Goal: Task Accomplishment & Management: Manage account settings

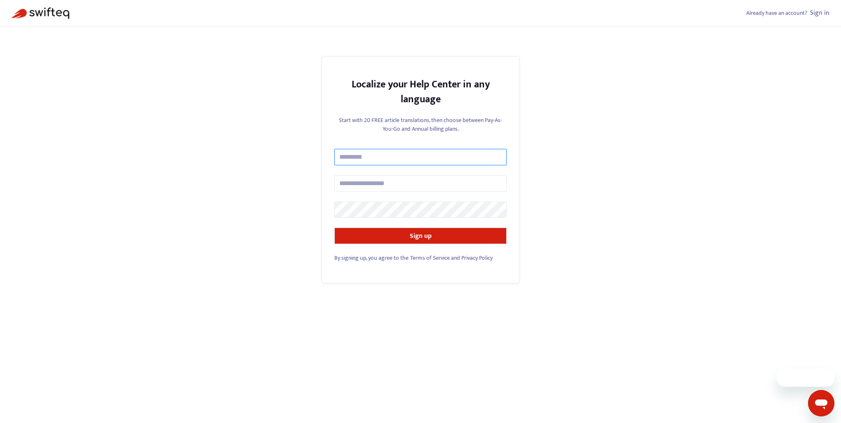
click at [356, 162] on input "text" at bounding box center [420, 157] width 172 height 16
type input "**********"
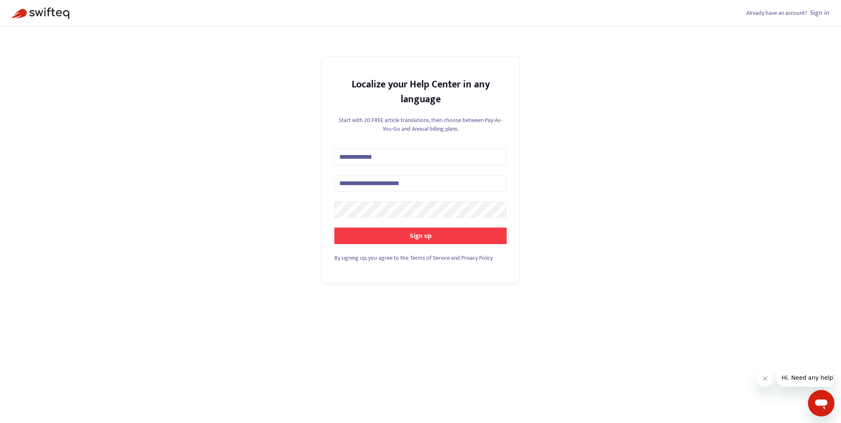
click at [444, 238] on button "Sign up" at bounding box center [420, 236] width 172 height 16
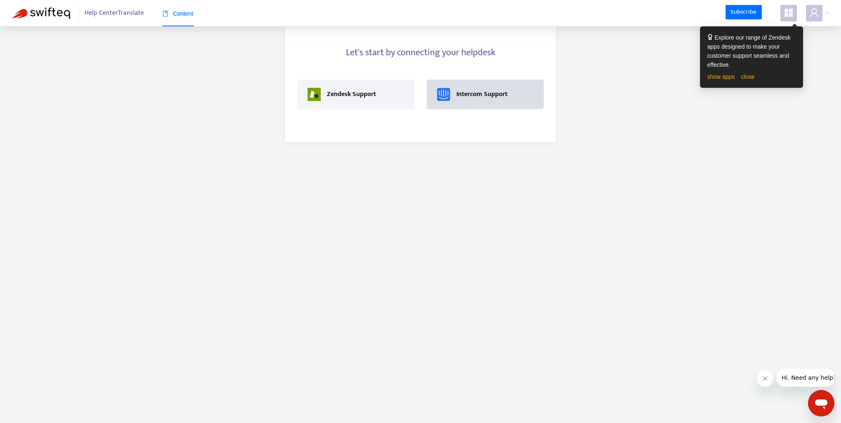
click at [461, 97] on div "Intercom Support" at bounding box center [482, 94] width 51 height 10
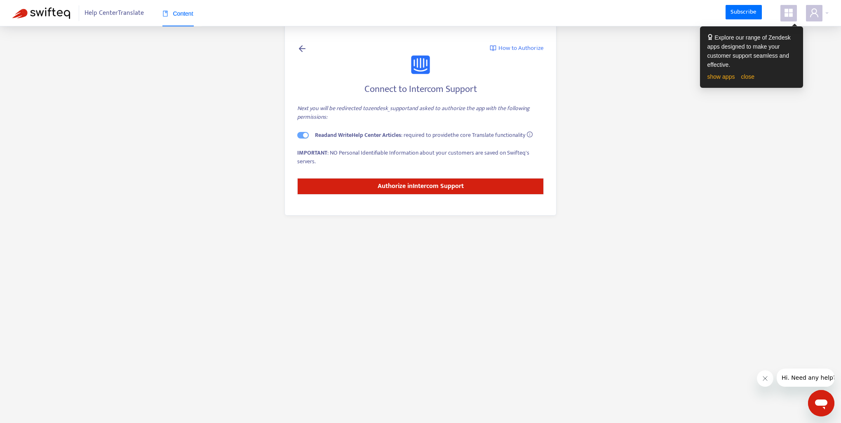
click at [823, 68] on main "How to Authorize Connect to Intercom Support Next you will be redirected to zen…" at bounding box center [420, 211] width 841 height 423
click at [795, 24] on div "Help Center Translate Content Subscribe" at bounding box center [420, 13] width 841 height 26
click at [746, 77] on link "close" at bounding box center [748, 76] width 14 height 7
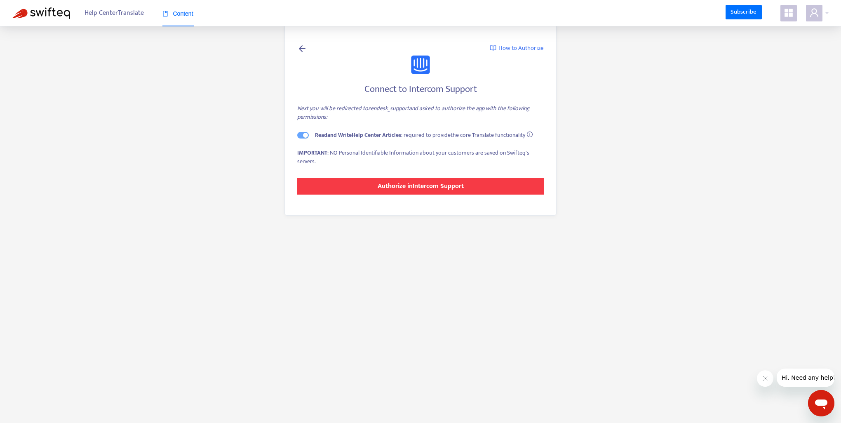
click at [439, 186] on strong "Authorize in Intercom Support" at bounding box center [421, 186] width 86 height 11
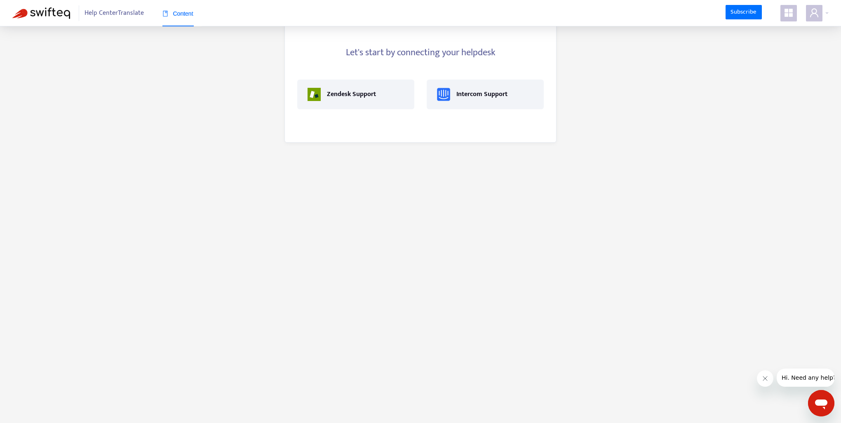
click at [128, 15] on span "Help Center Translate" at bounding box center [114, 13] width 59 height 16
click at [499, 93] on div "Intercom Support" at bounding box center [482, 94] width 51 height 10
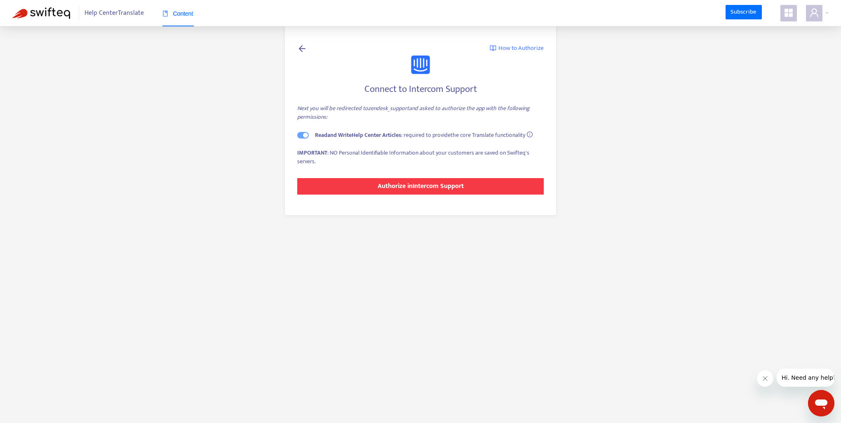
click at [431, 186] on strong "Authorize in Intercom Support" at bounding box center [421, 186] width 86 height 11
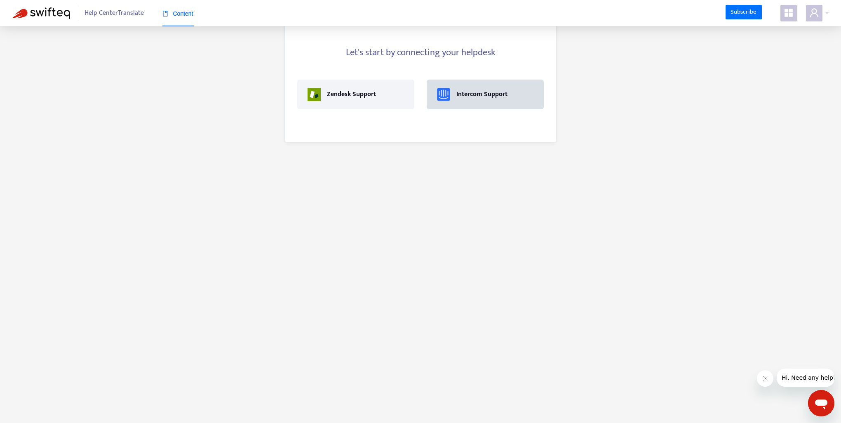
click at [498, 99] on div "Intercom Support" at bounding box center [482, 94] width 51 height 10
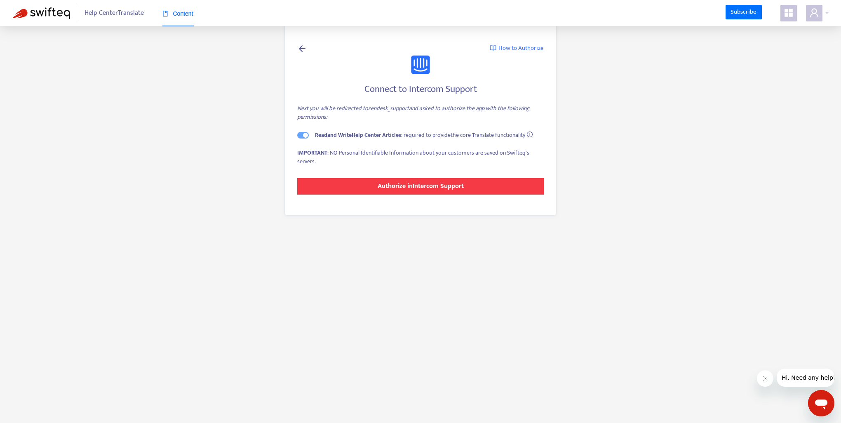
click at [448, 186] on strong "Authorize in Intercom Support" at bounding box center [421, 186] width 86 height 11
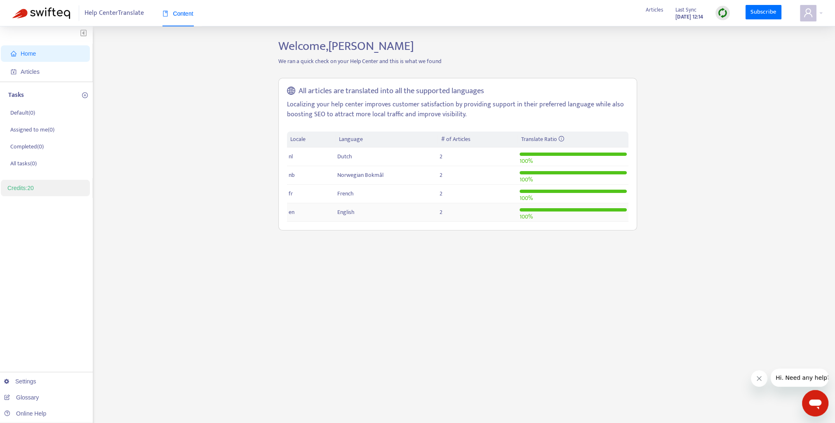
click at [360, 207] on td "English" at bounding box center [387, 212] width 102 height 19
click at [51, 67] on span "Articles" at bounding box center [47, 72] width 73 height 16
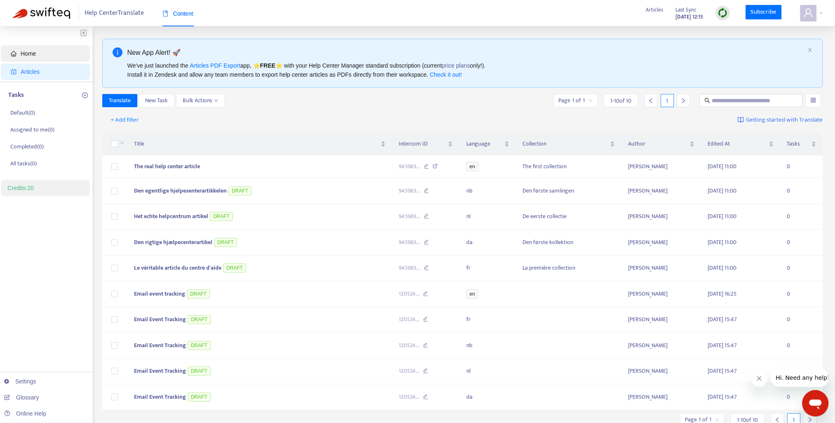
click at [36, 57] on span "Home" at bounding box center [47, 53] width 73 height 16
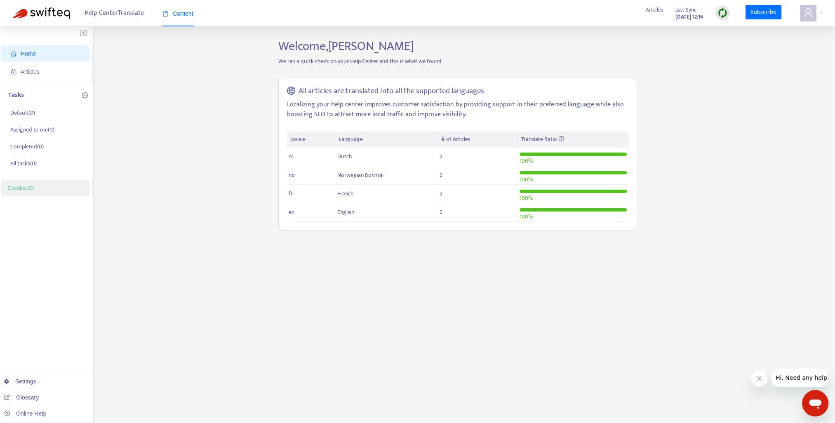
click at [726, 11] on img at bounding box center [723, 13] width 10 height 10
click at [747, 28] on link "Quick Sync" at bounding box center [740, 29] width 35 height 9
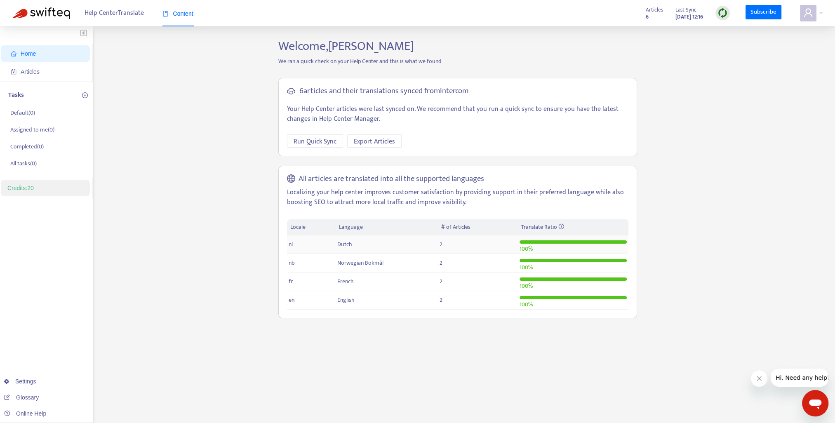
click at [440, 245] on span "2" at bounding box center [441, 244] width 3 height 9
click at [35, 73] on span "Articles" at bounding box center [30, 71] width 19 height 7
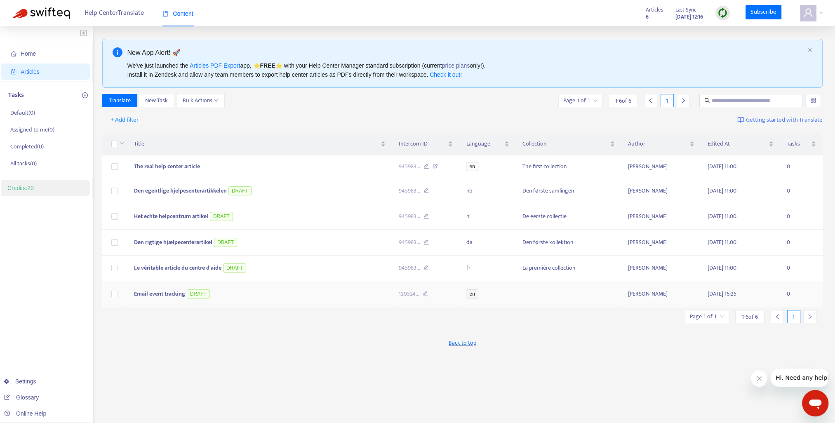
click at [155, 293] on span "Email event tracking" at bounding box center [159, 293] width 51 height 9
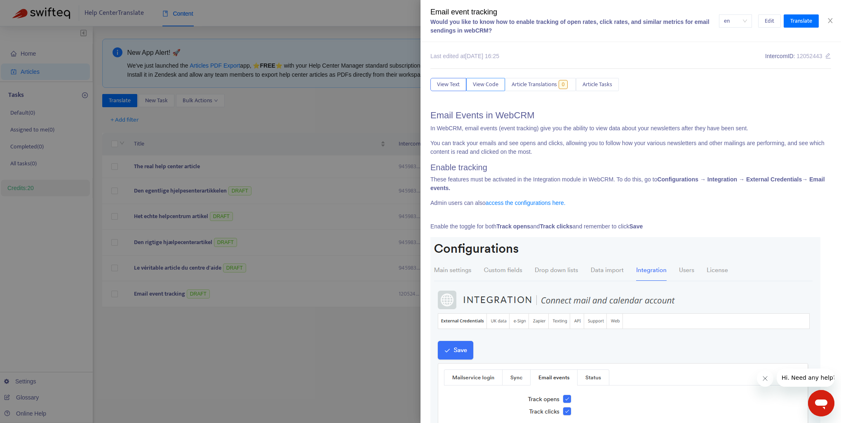
click at [495, 84] on span "View Code" at bounding box center [486, 84] width 26 height 9
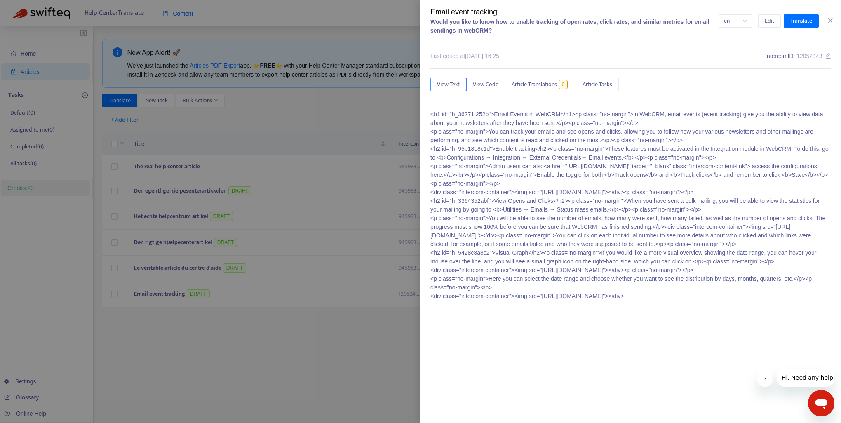
click at [447, 86] on span "View Text" at bounding box center [448, 84] width 23 height 9
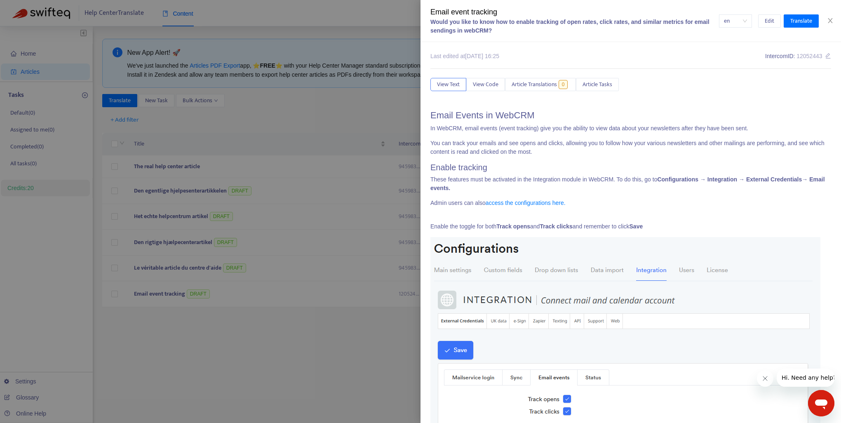
click at [744, 21] on span "en" at bounding box center [735, 21] width 23 height 12
click at [666, 47] on div "fr" at bounding box center [674, 50] width 144 height 9
click at [740, 22] on span "fr" at bounding box center [735, 21] width 23 height 12
click at [732, 37] on div "da" at bounding box center [674, 37] width 144 height 9
click at [744, 21] on span "da" at bounding box center [735, 21] width 23 height 12
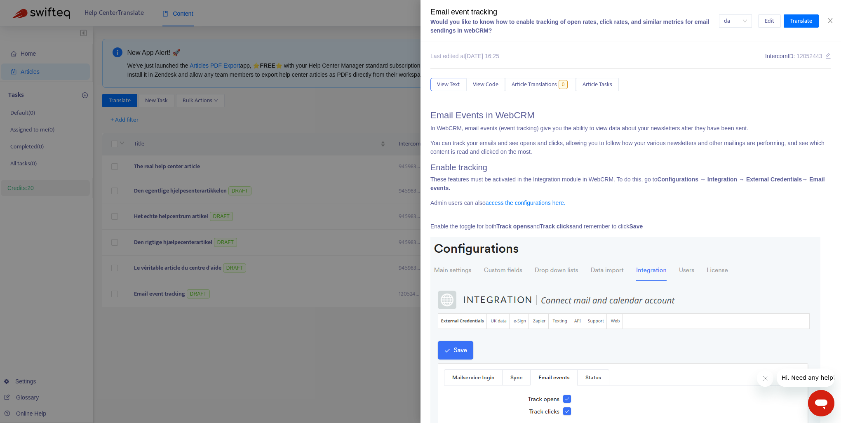
click at [772, 35] on div "Email event tracking Would you like to know how to enable tracking of open rate…" at bounding box center [631, 21] width 421 height 42
click at [833, 20] on icon "close" at bounding box center [830, 20] width 7 height 7
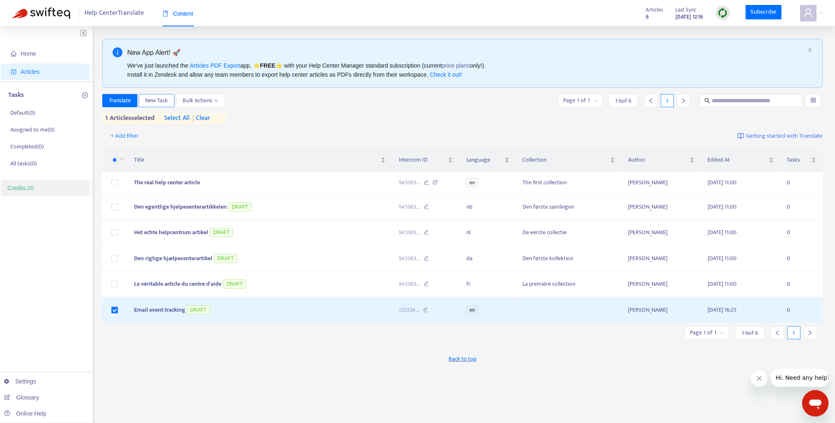
click at [166, 101] on span "New Task" at bounding box center [156, 100] width 23 height 9
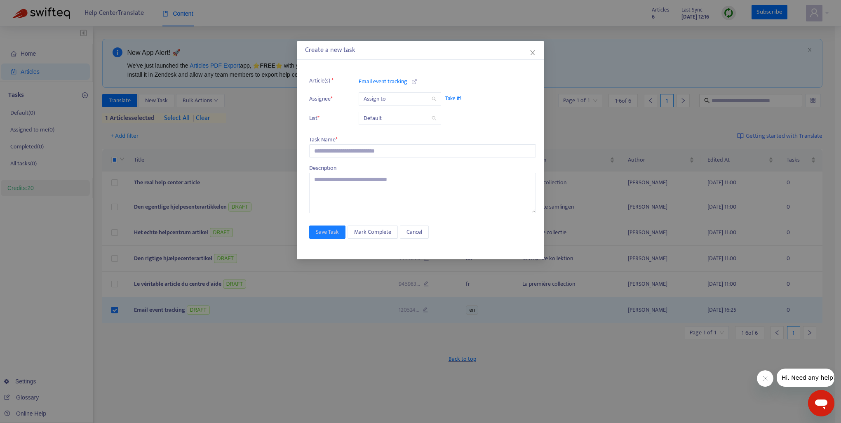
click at [405, 99] on input "search" at bounding box center [400, 99] width 73 height 12
click at [445, 85] on li "Article(s) * Email event tracking" at bounding box center [422, 80] width 227 height 11
click at [424, 118] on span "Default" at bounding box center [400, 118] width 73 height 12
click at [464, 58] on div "Create a new task" at bounding box center [420, 50] width 247 height 19
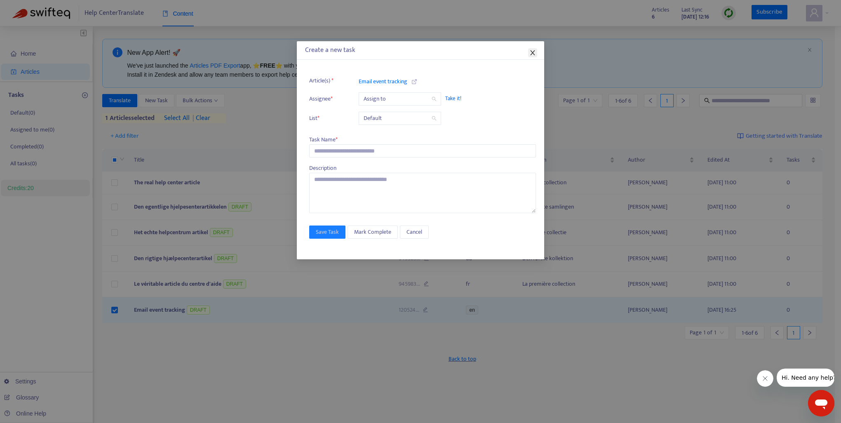
click at [532, 53] on icon "close" at bounding box center [533, 52] width 7 height 7
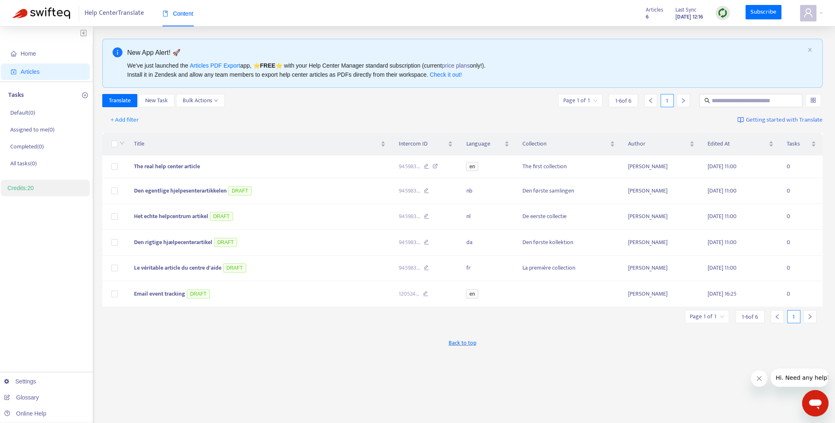
click at [766, 120] on span "Getting started with Translate" at bounding box center [784, 119] width 77 height 9
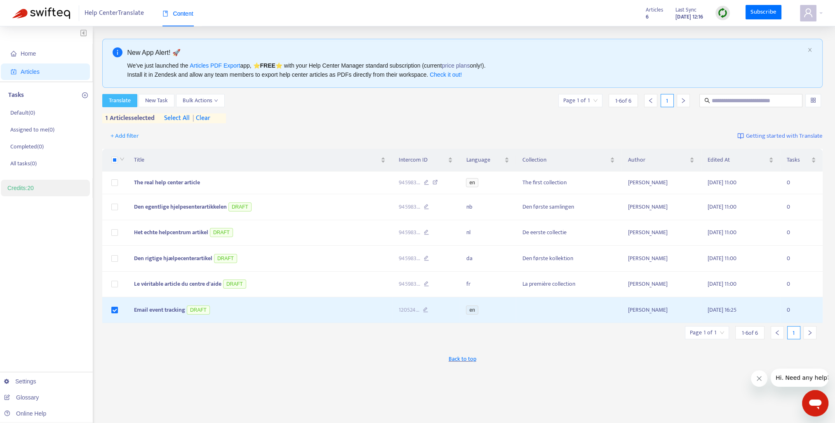
click at [126, 97] on span "Translate" at bounding box center [120, 100] width 22 height 9
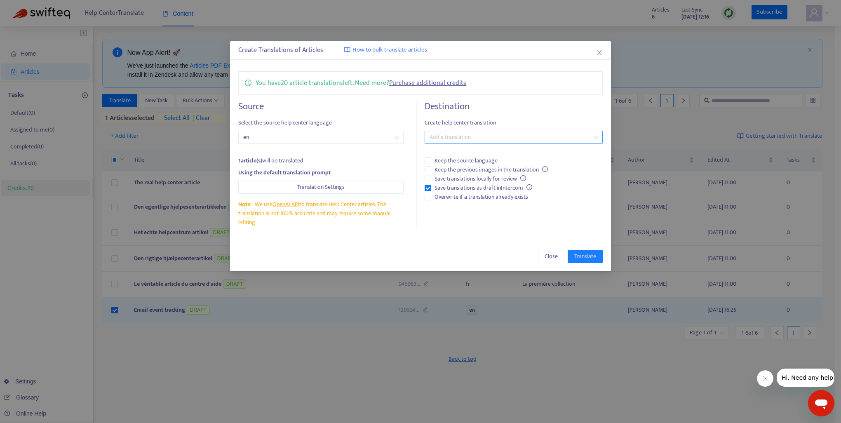
click at [490, 134] on div at bounding box center [509, 137] width 165 height 10
click at [346, 186] on button "Translation Settings" at bounding box center [320, 187] width 165 height 13
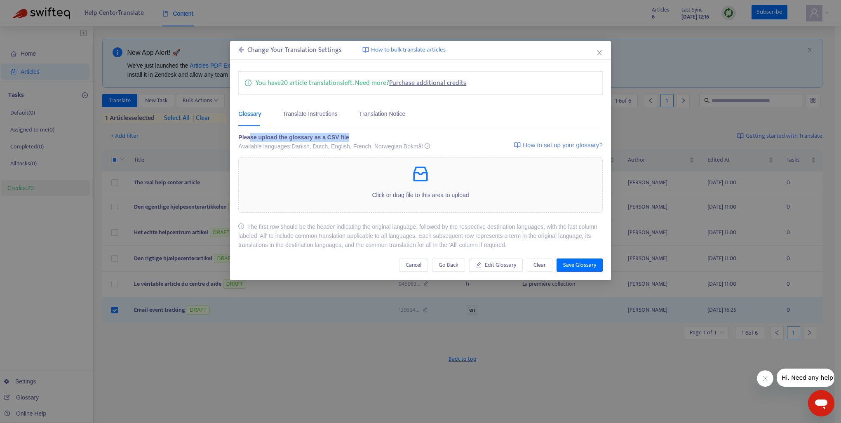
drag, startPoint x: 339, startPoint y: 136, endPoint x: 247, endPoint y: 134, distance: 91.6
click at [247, 134] on div "Please upload the glossary as a CSV file" at bounding box center [334, 137] width 192 height 9
drag, startPoint x: 247, startPoint y: 134, endPoint x: 318, endPoint y: 143, distance: 71.5
click at [315, 143] on div "Available languages: Danish, Dutch, English, French, Norwegian Bokmål" at bounding box center [334, 146] width 192 height 9
click at [451, 263] on span "Go Back" at bounding box center [449, 265] width 20 height 9
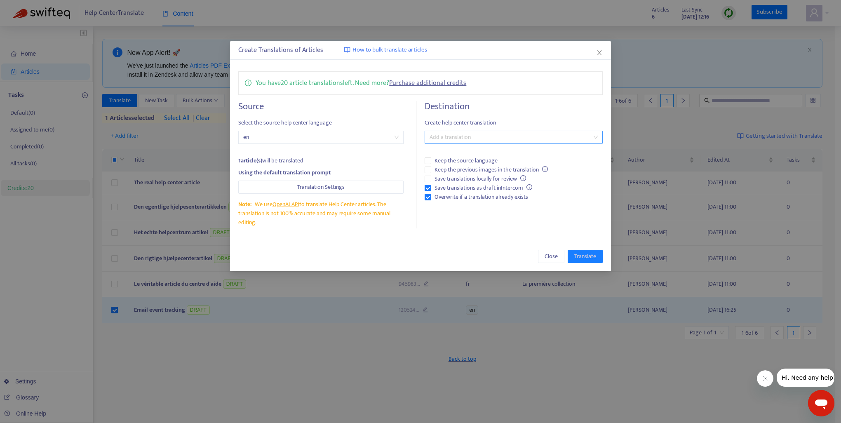
click at [495, 136] on div at bounding box center [509, 137] width 165 height 10
click at [599, 53] on icon "close" at bounding box center [599, 52] width 5 height 5
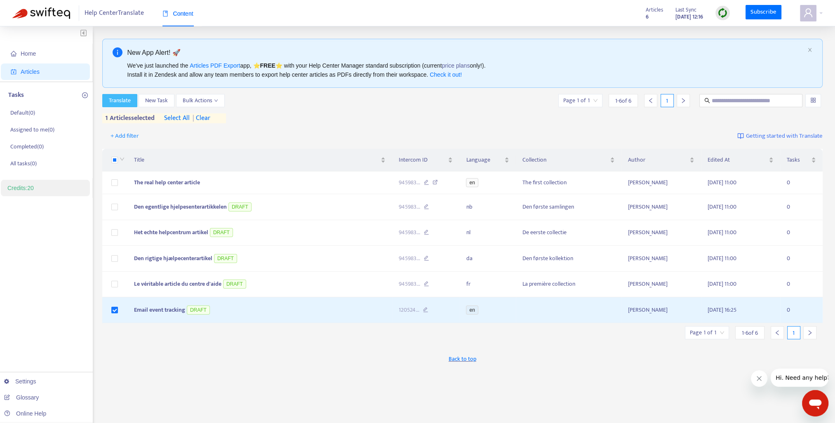
click at [120, 104] on span "Translate" at bounding box center [120, 100] width 22 height 9
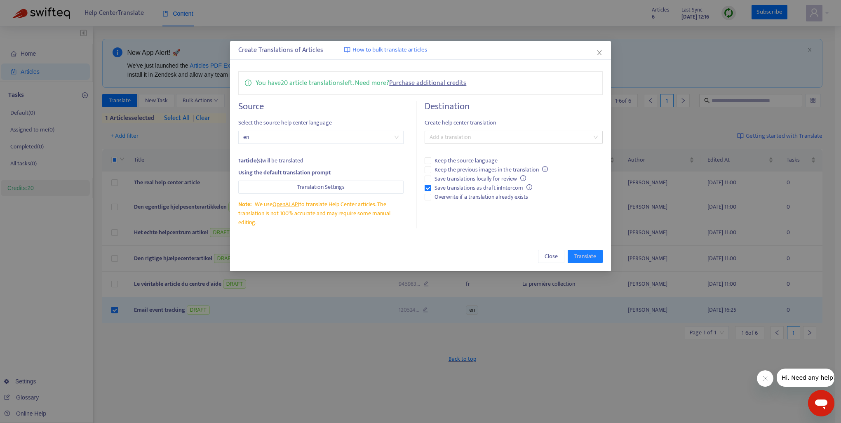
click at [333, 137] on span "en" at bounding box center [320, 137] width 155 height 12
click at [327, 189] on span "Translation Settings" at bounding box center [320, 187] width 47 height 9
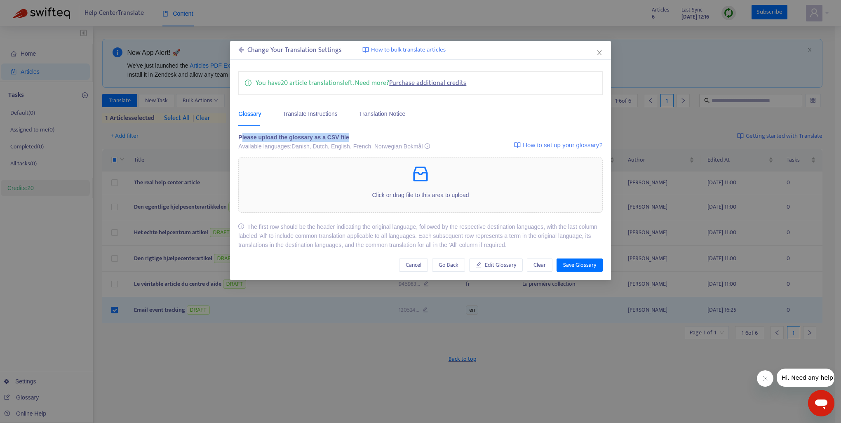
drag, startPoint x: 241, startPoint y: 138, endPoint x: 345, endPoint y: 136, distance: 103.9
click at [345, 136] on div "Please upload the glossary as a CSV file" at bounding box center [334, 137] width 192 height 9
drag, startPoint x: 345, startPoint y: 136, endPoint x: 351, endPoint y: 137, distance: 6.6
click at [351, 137] on div "Please upload the glossary as a CSV file" at bounding box center [334, 137] width 192 height 9
click at [305, 112] on div "Translate Instructions" at bounding box center [310, 113] width 55 height 9
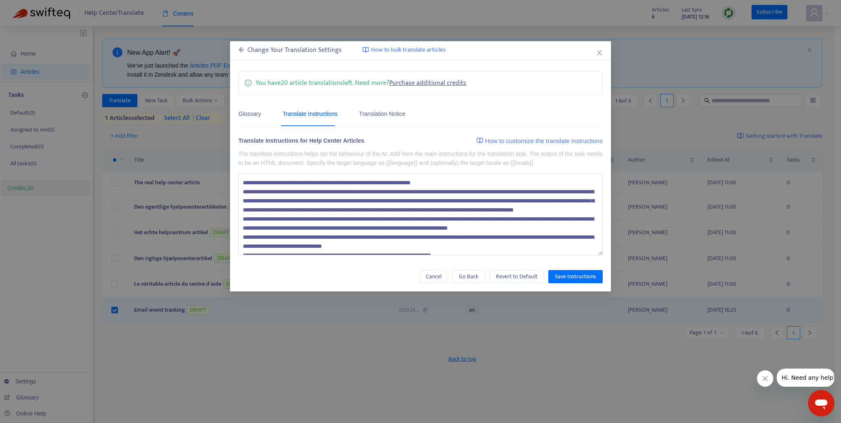
drag, startPoint x: 282, startPoint y: 192, endPoint x: 386, endPoint y: 219, distance: 107.2
click at [386, 219] on textarea at bounding box center [420, 215] width 365 height 82
click at [381, 205] on textarea at bounding box center [420, 215] width 365 height 82
click at [381, 115] on div "Translation Notice" at bounding box center [382, 113] width 46 height 9
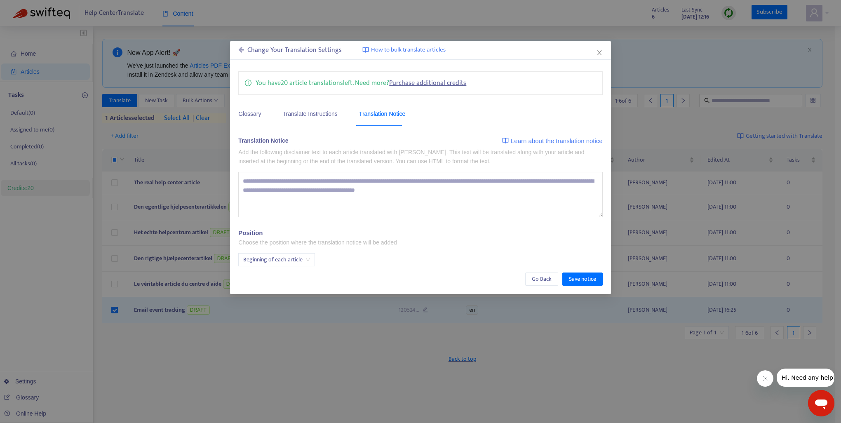
click at [312, 261] on div "Beginning of each article" at bounding box center [276, 259] width 77 height 13
click at [545, 280] on span "Go Back" at bounding box center [542, 279] width 20 height 9
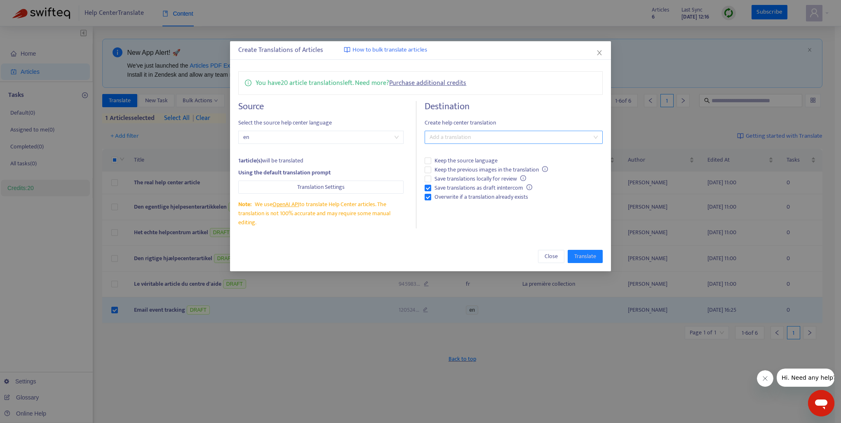
click at [453, 137] on div at bounding box center [509, 137] width 165 height 10
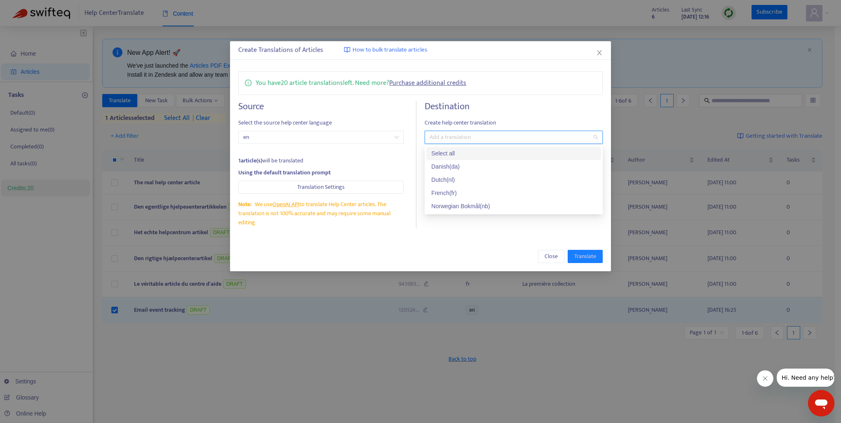
click at [445, 155] on div "Select all" at bounding box center [513, 153] width 165 height 9
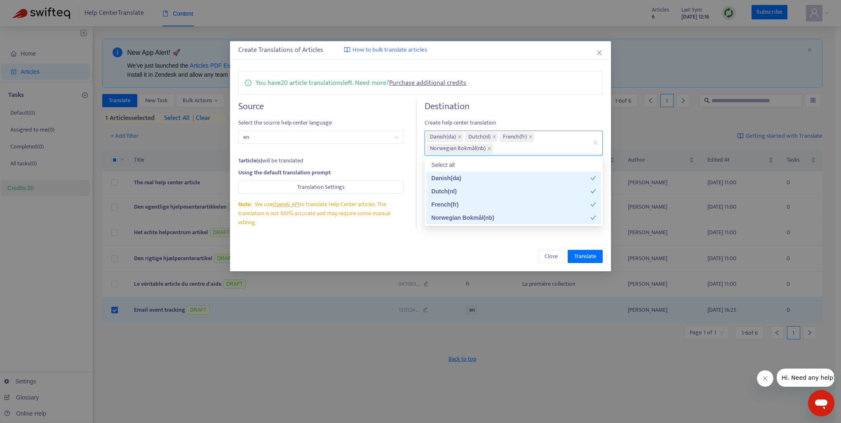
click at [505, 242] on div "Close Translate" at bounding box center [420, 257] width 381 height 30
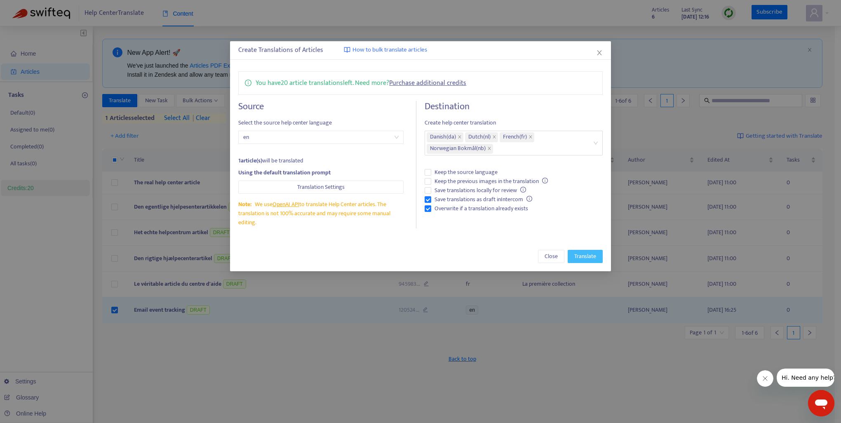
click at [582, 255] on span "Translate" at bounding box center [585, 256] width 22 height 9
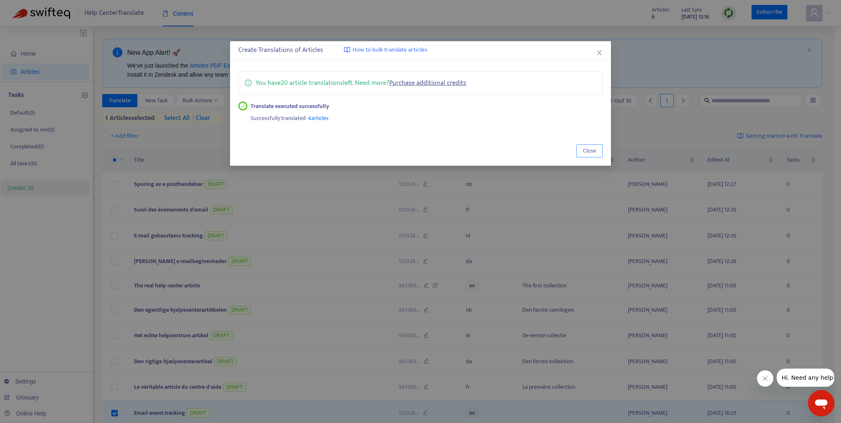
click at [586, 151] on span "Close" at bounding box center [589, 150] width 13 height 9
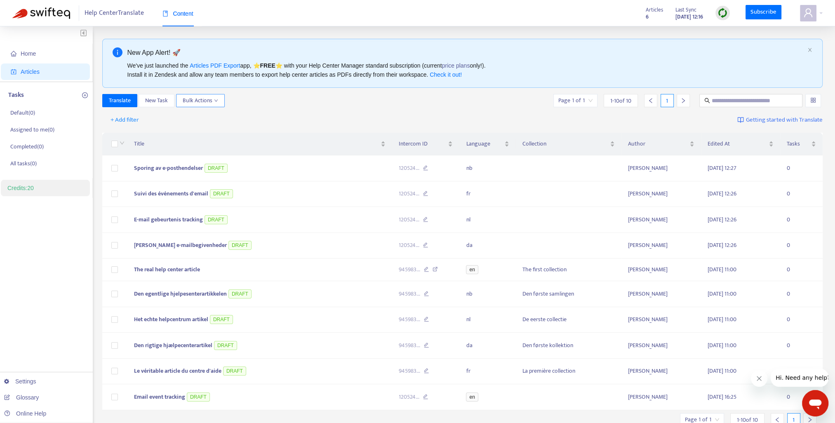
click at [218, 103] on button "Bulk Actions" at bounding box center [200, 100] width 49 height 13
click at [36, 378] on link "Settings" at bounding box center [20, 381] width 32 height 7
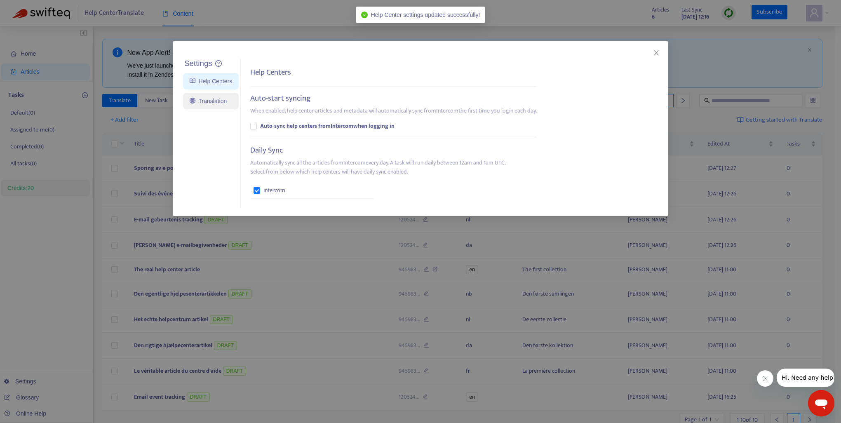
click at [218, 103] on link "Translation" at bounding box center [208, 101] width 37 height 7
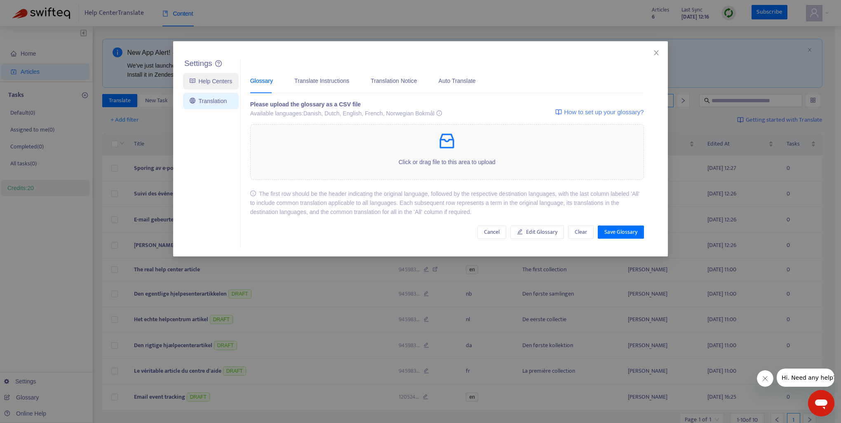
click at [216, 81] on link "Help Centers" at bounding box center [211, 81] width 42 height 7
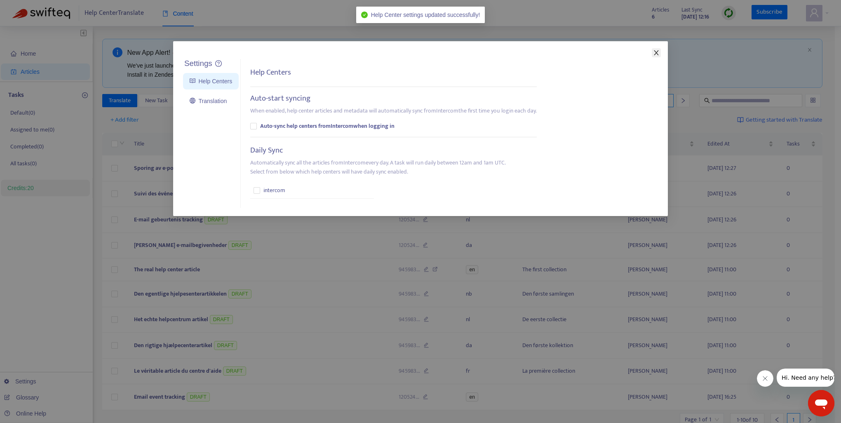
click at [657, 54] on icon "close" at bounding box center [656, 52] width 7 height 7
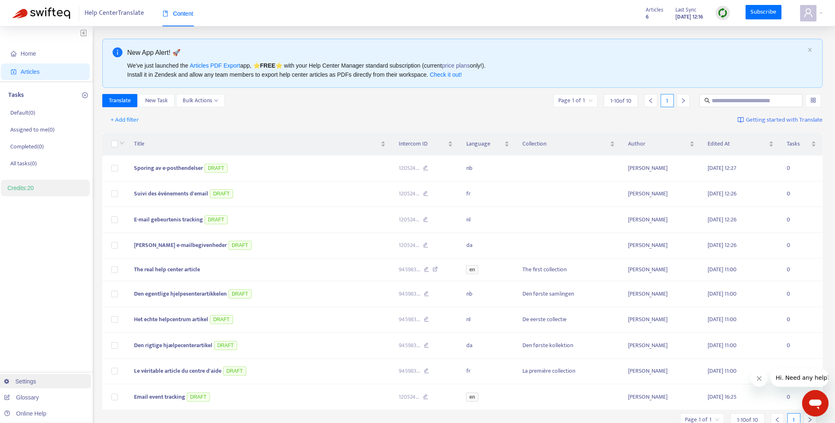
click at [36, 380] on link "Settings" at bounding box center [20, 381] width 32 height 7
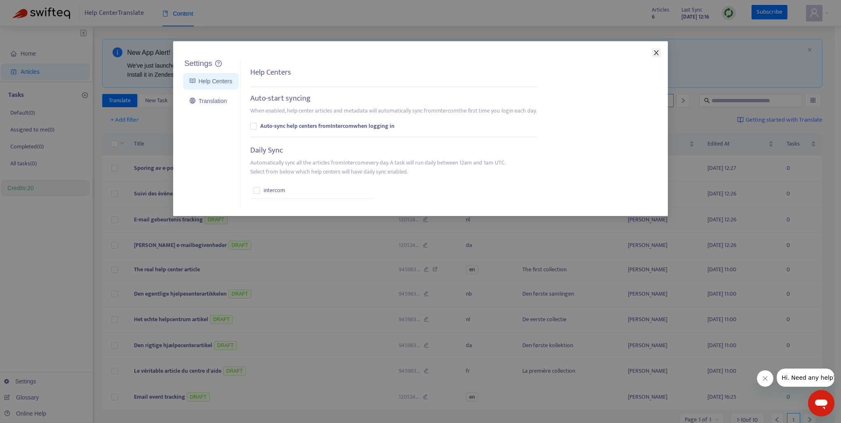
click at [658, 48] on button "Close" at bounding box center [656, 52] width 9 height 9
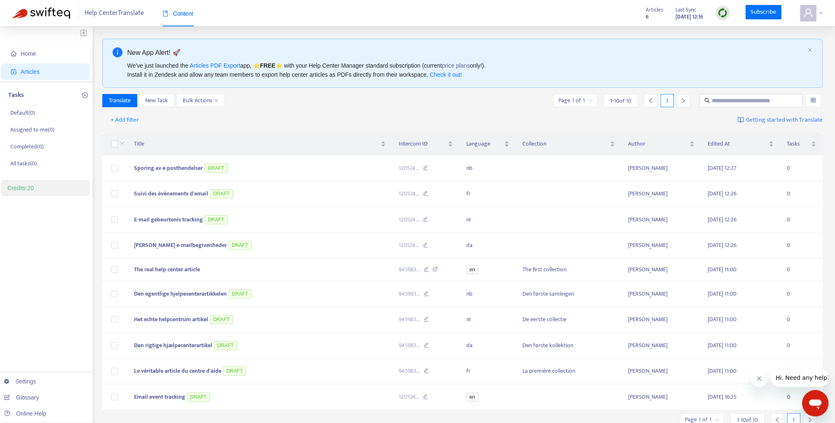
click at [821, 16] on div at bounding box center [811, 13] width 23 height 16
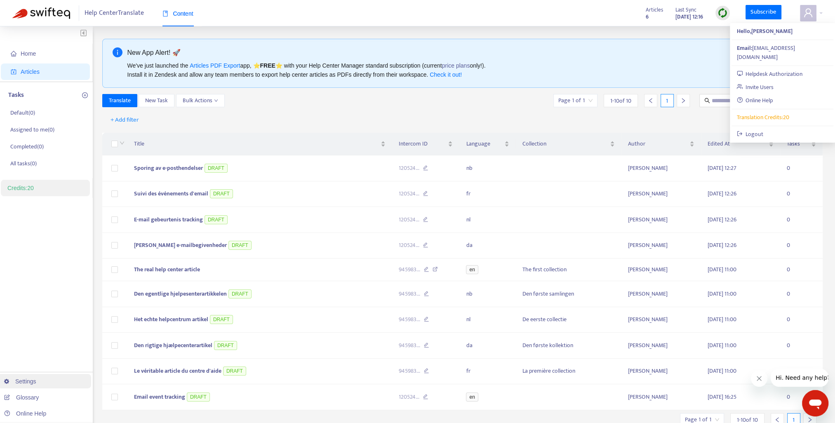
click at [36, 379] on link "Settings" at bounding box center [20, 381] width 32 height 7
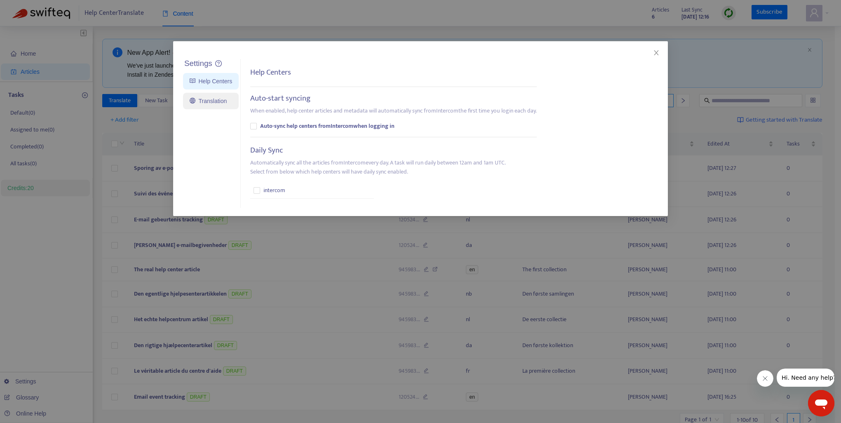
click at [219, 103] on link "Translation" at bounding box center [208, 101] width 37 height 7
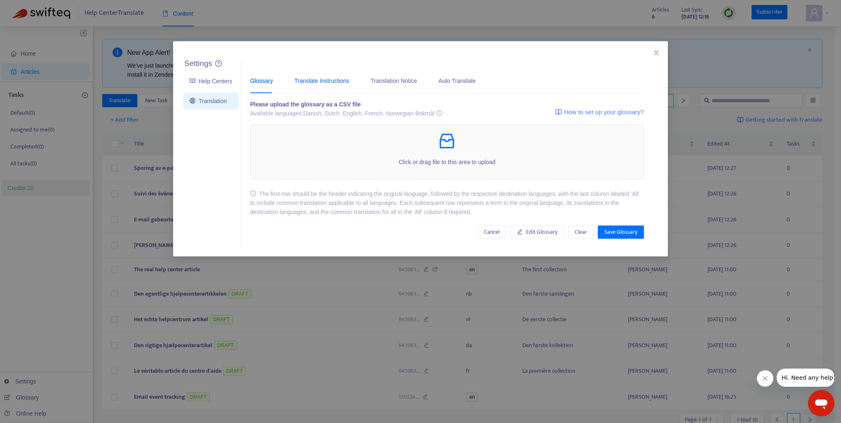
click at [302, 83] on div "Translate Instructions" at bounding box center [321, 80] width 55 height 9
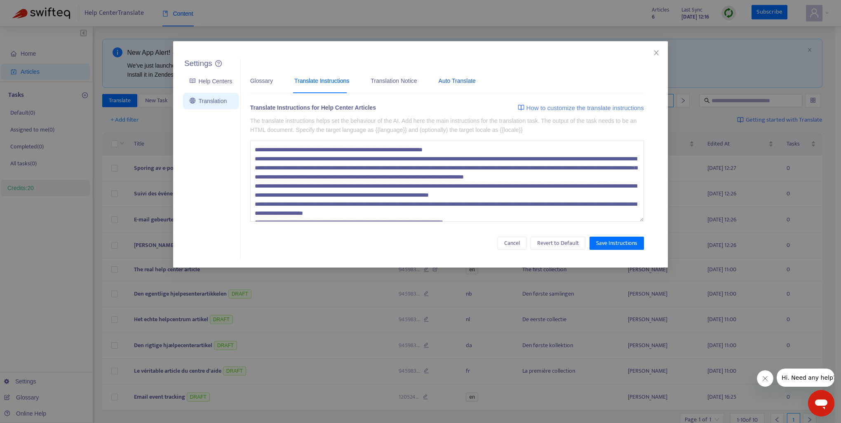
click at [442, 80] on div "Auto Translate" at bounding box center [457, 80] width 37 height 9
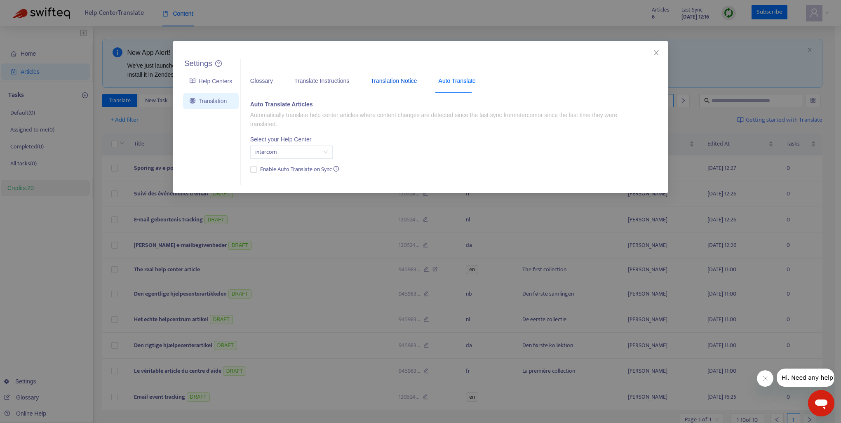
click at [388, 85] on div "Translation Notice" at bounding box center [394, 80] width 46 height 9
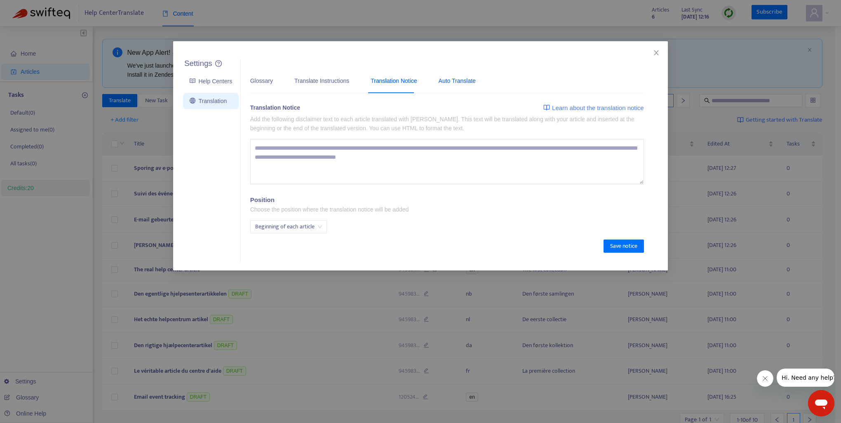
click at [454, 82] on div "Auto Translate" at bounding box center [457, 80] width 37 height 9
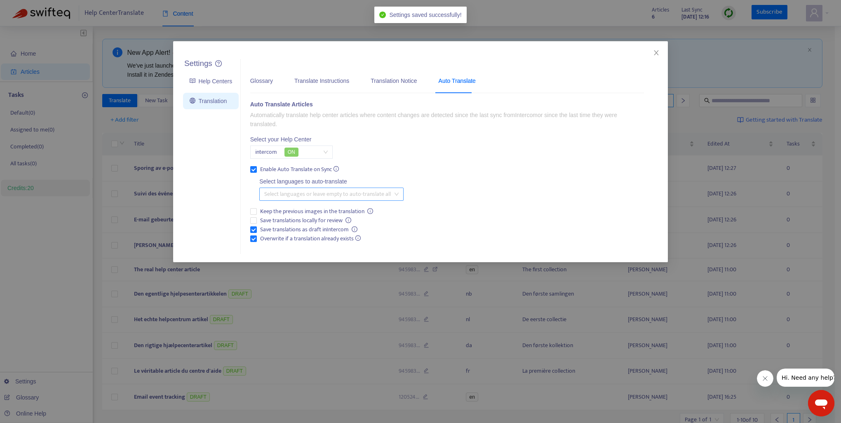
click at [299, 194] on div at bounding box center [327, 194] width 132 height 10
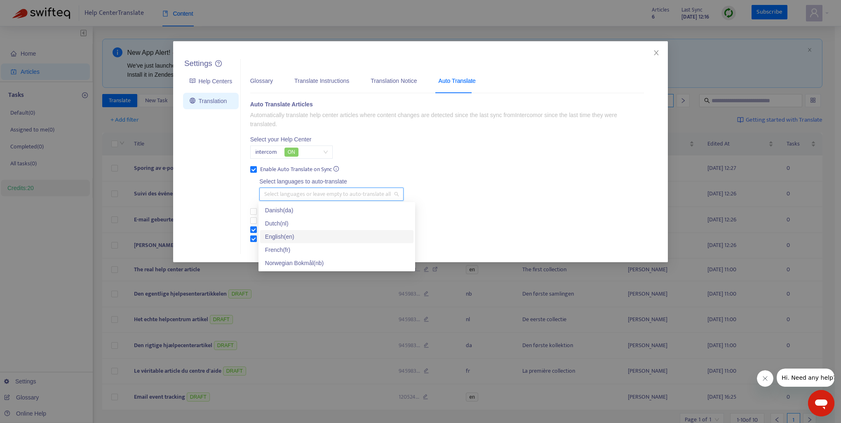
click at [297, 235] on div "English ( en )" at bounding box center [337, 236] width 144 height 9
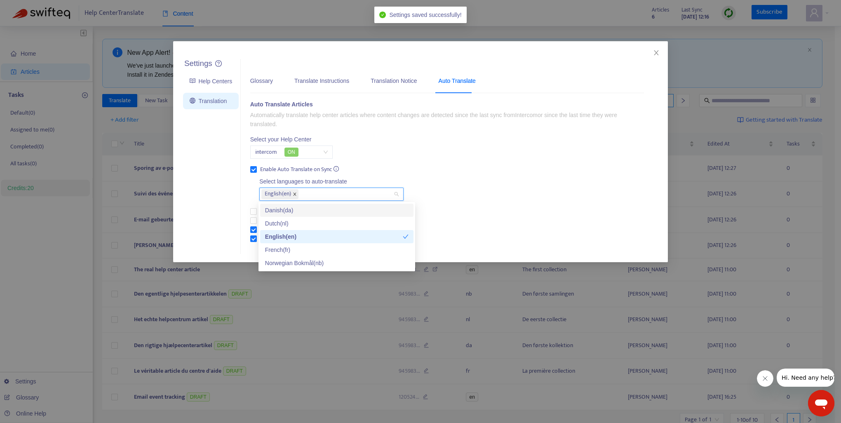
click at [297, 192] on icon "close" at bounding box center [295, 194] width 4 height 4
click at [447, 211] on div "Auto Translate Articles Automatically translate help center articles where cont…" at bounding box center [447, 172] width 394 height 145
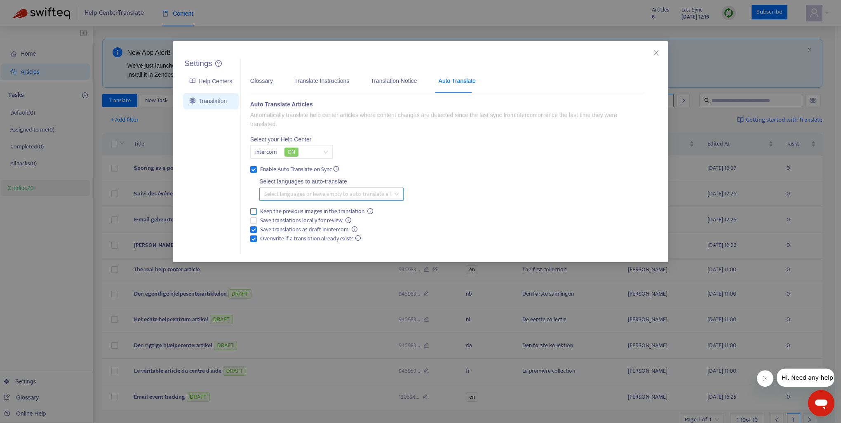
click at [370, 210] on icon "info-circle" at bounding box center [370, 211] width 1 height 3
click at [657, 53] on icon "close" at bounding box center [656, 52] width 5 height 5
